Goal: Task Accomplishment & Management: Use online tool/utility

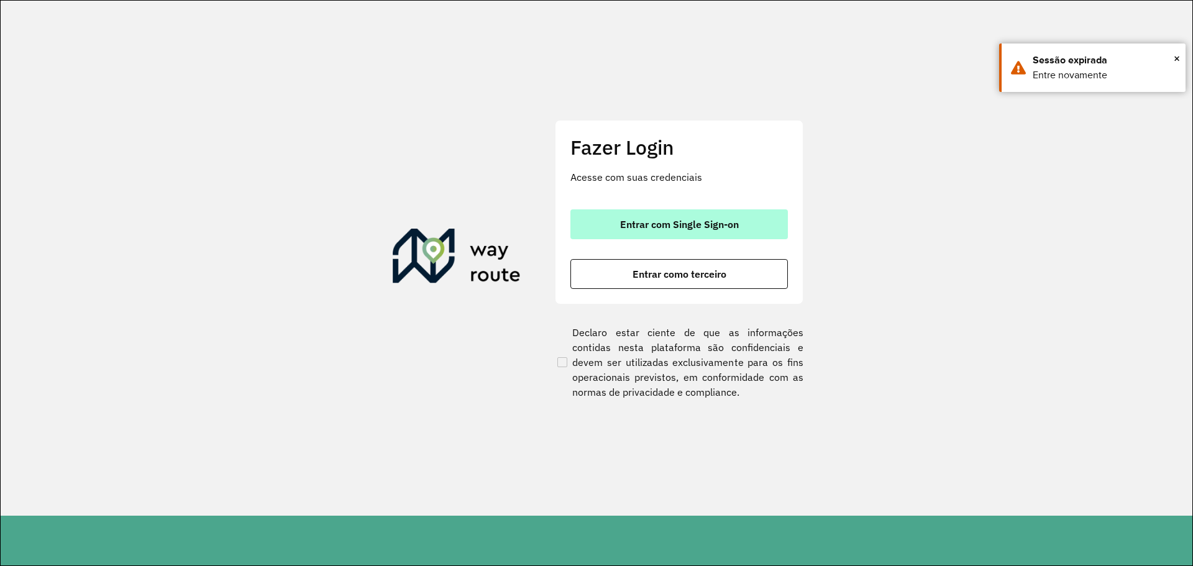
click at [715, 221] on span "Entrar com Single Sign-on" at bounding box center [679, 224] width 119 height 10
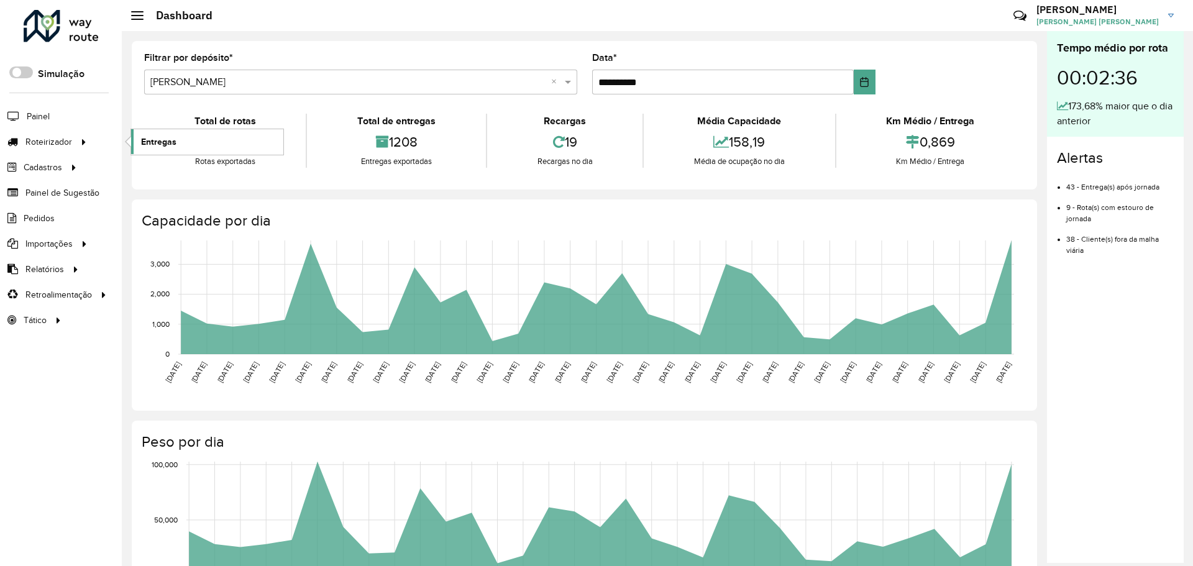
click at [159, 147] on span "Entregas" at bounding box center [158, 141] width 35 height 13
